Goal: Information Seeking & Learning: Learn about a topic

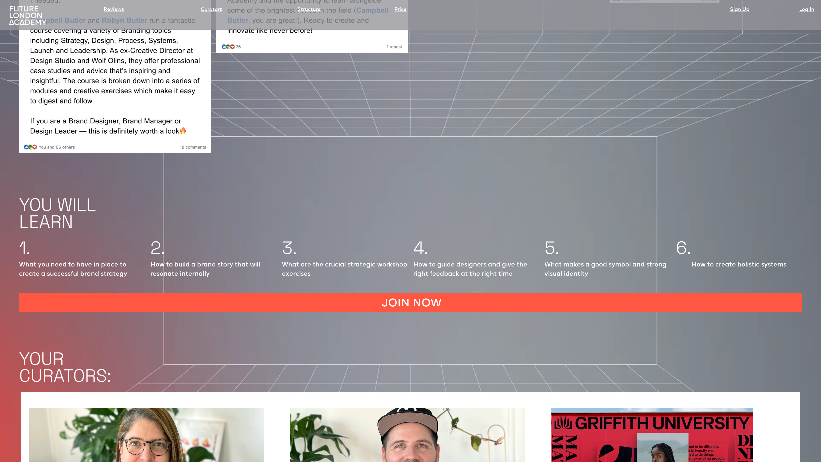
scroll to position [964, 0]
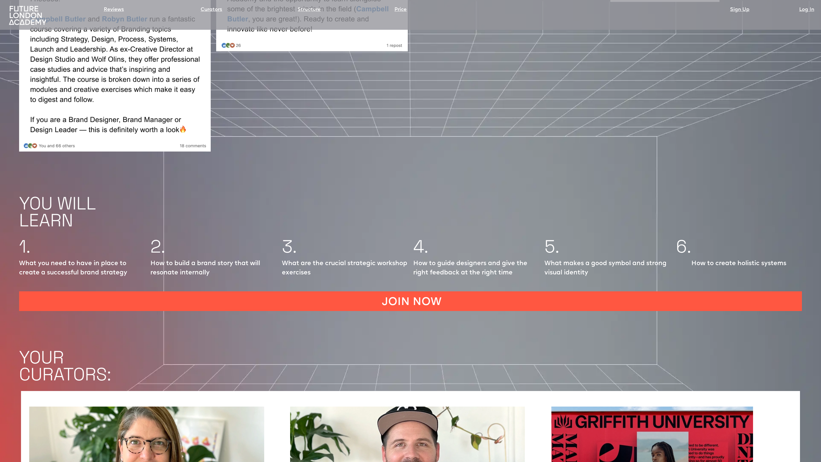
click at [419, 259] on p "How to guide designers and give the right feedback at the right time" at bounding box center [476, 268] width 126 height 19
click at [426, 259] on p "How to guide designers and give the right feedback at the right time" at bounding box center [476, 268] width 126 height 19
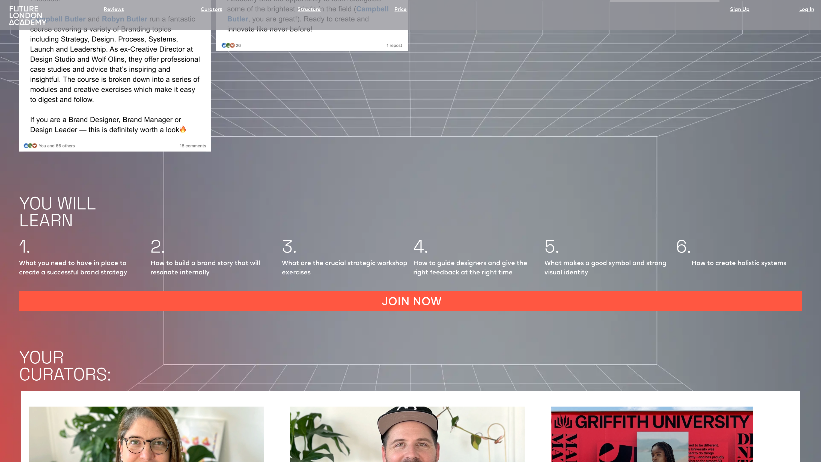
click at [426, 259] on p "How to guide designers and give the right feedback at the right time" at bounding box center [476, 268] width 126 height 19
click at [439, 259] on p "How to guide designers and give the right feedback at the right time" at bounding box center [476, 268] width 126 height 19
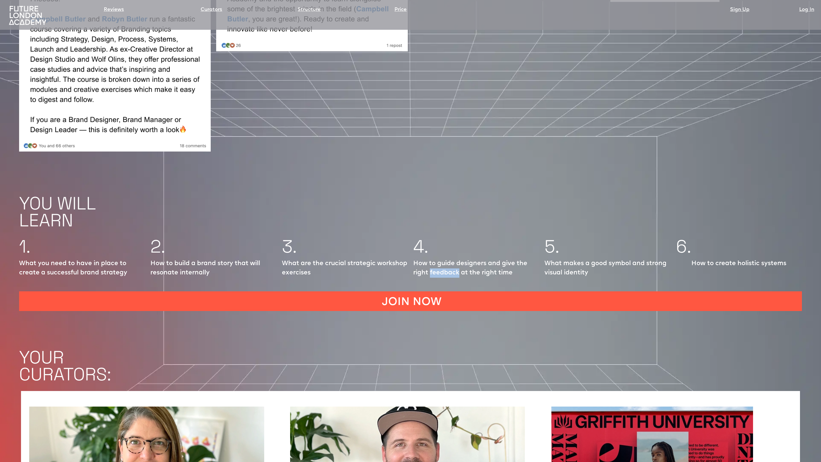
click at [439, 259] on p "How to guide designers and give the right feedback at the right time" at bounding box center [476, 268] width 126 height 19
click at [415, 259] on p "How to guide designers and give the right feedback at the right time" at bounding box center [476, 268] width 126 height 19
drag, startPoint x: 415, startPoint y: 227, endPoint x: 518, endPoint y: 240, distance: 103.4
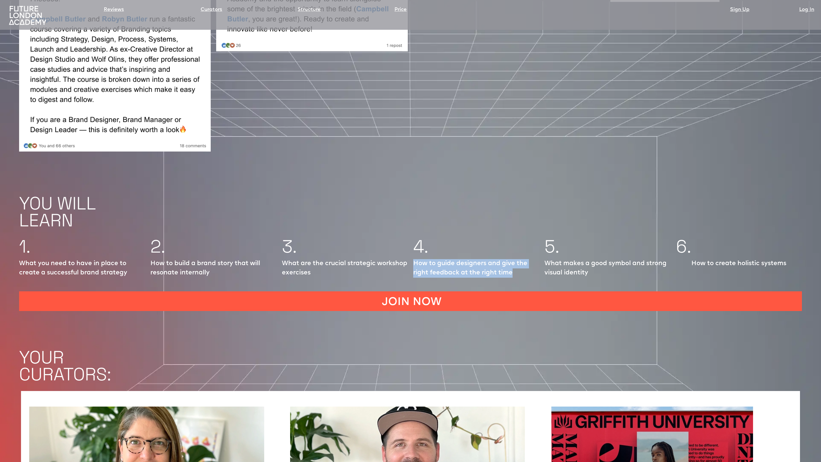
click at [518, 259] on p "How to guide designers and give the right feedback at the right time" at bounding box center [476, 268] width 126 height 19
drag, startPoint x: 545, startPoint y: 228, endPoint x: 601, endPoint y: 242, distance: 57.7
click at [601, 259] on p "What makes a good symbol and strong visual identity" at bounding box center [608, 268] width 126 height 19
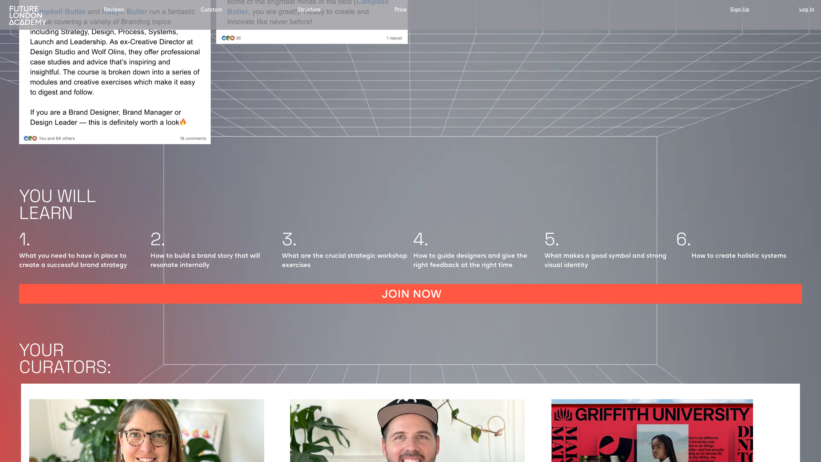
scroll to position [972, 0]
drag, startPoint x: 692, startPoint y: 222, endPoint x: 788, endPoint y: 222, distance: 96.1
click at [788, 230] on div "6. How to create holistic systems" at bounding box center [739, 251] width 126 height 42
drag, startPoint x: 788, startPoint y: 222, endPoint x: 691, endPoint y: 220, distance: 96.9
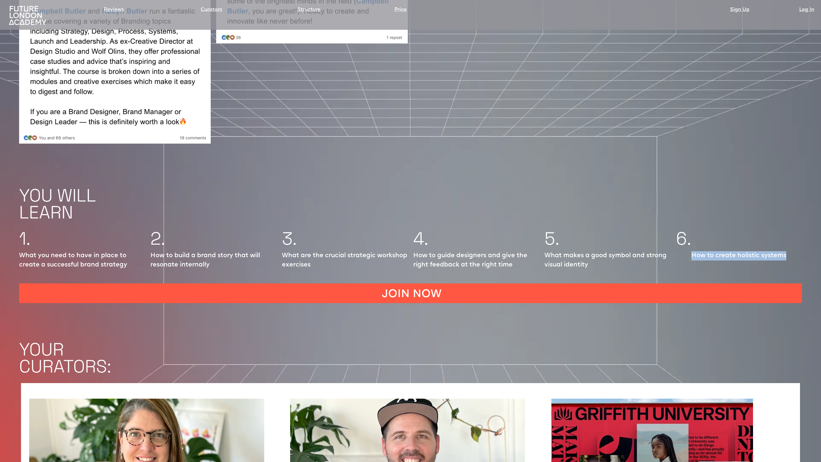
click at [691, 230] on div "6. How to create holistic systems" at bounding box center [739, 251] width 126 height 42
drag, startPoint x: 691, startPoint y: 220, endPoint x: 785, endPoint y: 224, distance: 94.3
click at [785, 230] on div "6. How to create holistic systems" at bounding box center [739, 251] width 126 height 42
click at [785, 251] on p "How to create holistic systems" at bounding box center [738, 255] width 95 height 9
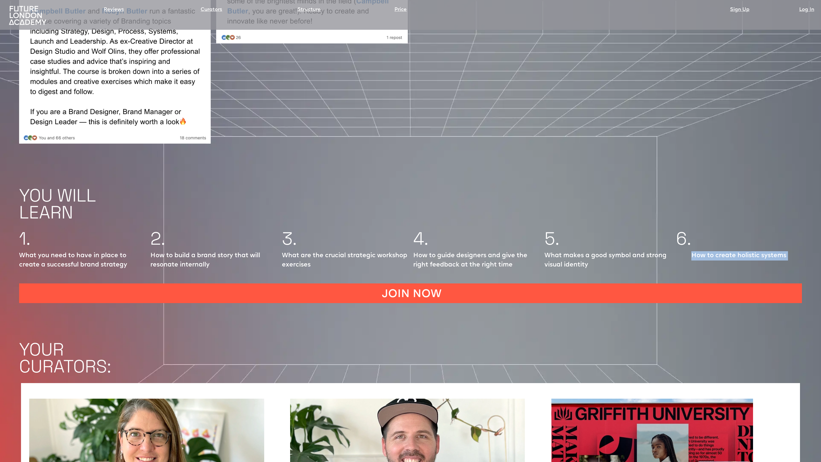
click at [785, 251] on p "How to create holistic systems" at bounding box center [738, 255] width 95 height 9
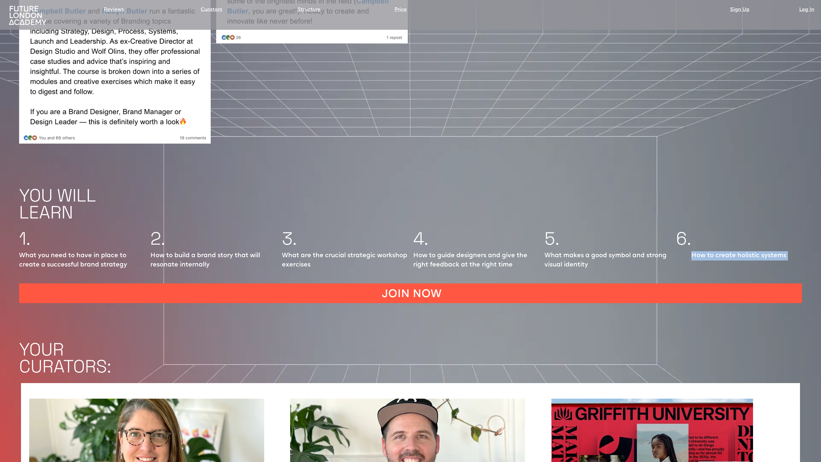
click at [785, 251] on p "How to create holistic systems" at bounding box center [738, 255] width 95 height 9
click at [783, 251] on p "How to create holistic systems" at bounding box center [738, 255] width 95 height 9
click at [780, 251] on p "How to create holistic systems" at bounding box center [738, 255] width 95 height 9
click at [771, 251] on p "How to create holistic systems" at bounding box center [738, 255] width 95 height 9
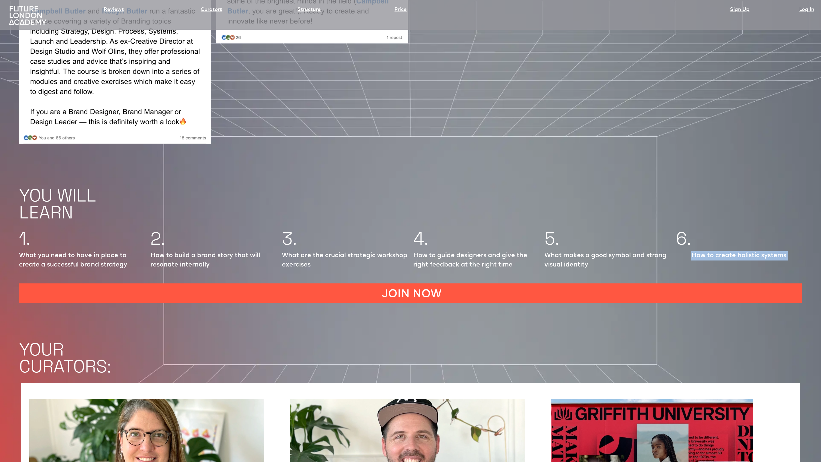
click at [771, 251] on p "How to create holistic systems" at bounding box center [738, 255] width 95 height 9
click at [756, 251] on p "How to create holistic systems" at bounding box center [738, 255] width 95 height 9
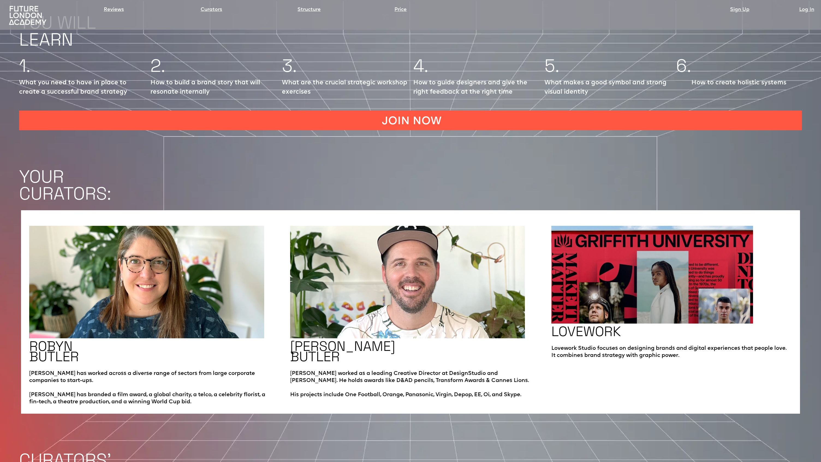
scroll to position [1316, 0]
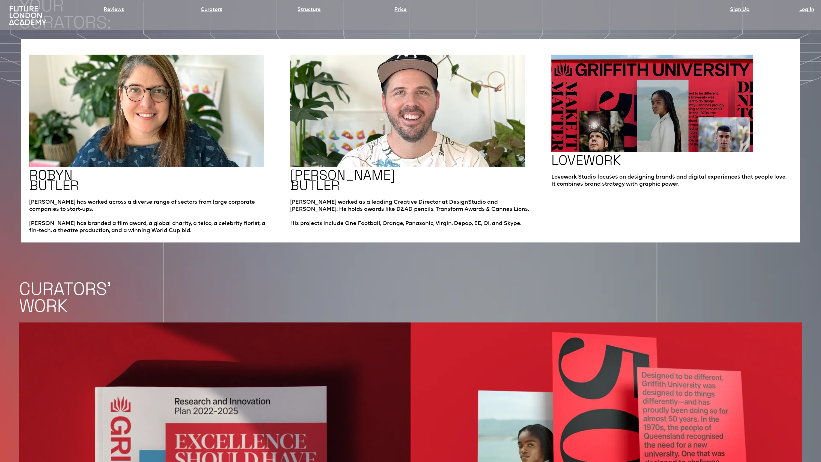
click at [706, 184] on div "LOVEWORK Lovework Studio focuses on designing brands and digital experiences th…" at bounding box center [671, 145] width 240 height 180
